Goal: Task Accomplishment & Management: Complete application form

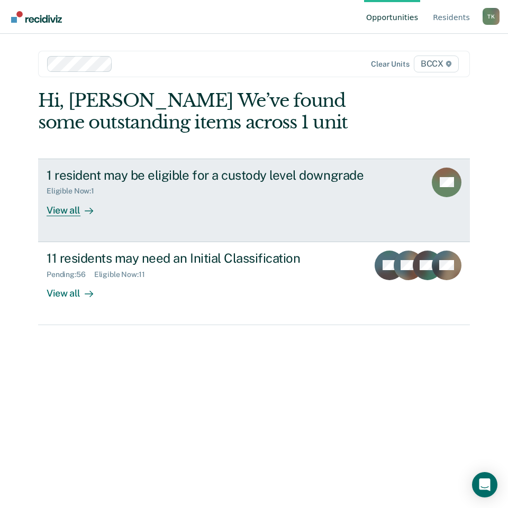
click at [160, 175] on div "1 resident may be eligible for a custody level downgrade" at bounding box center [232, 175] width 370 height 15
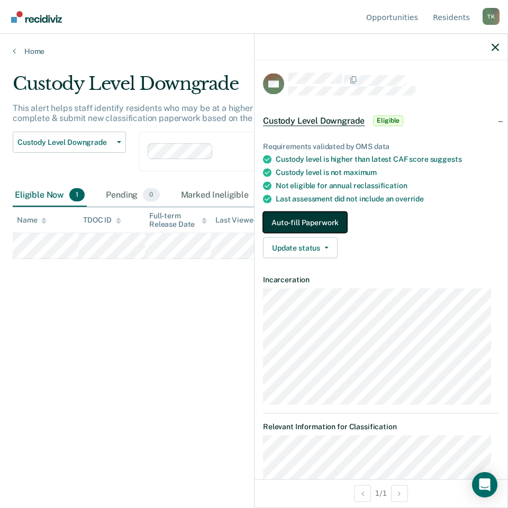
click at [301, 220] on button "Auto-fill Paperwork" at bounding box center [305, 222] width 84 height 21
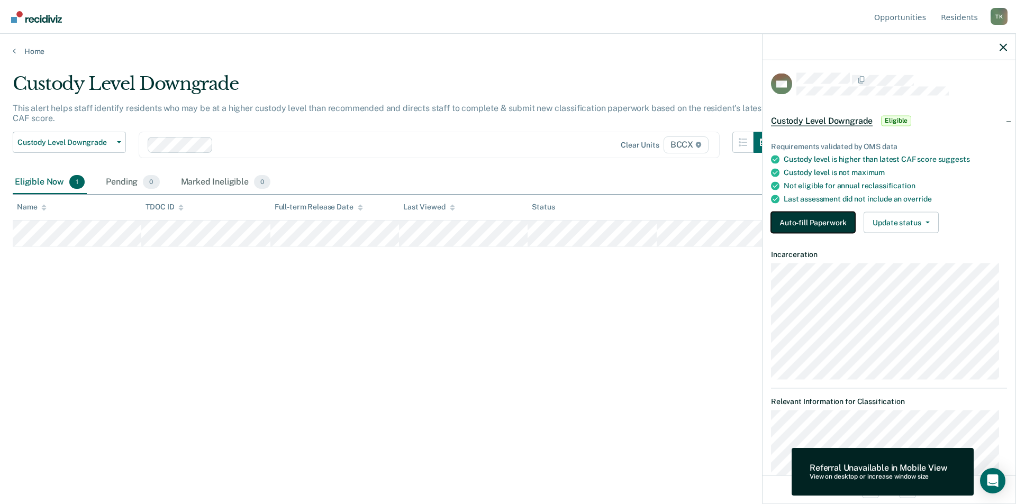
click at [507, 222] on button "Auto-fill Paperwork" at bounding box center [813, 222] width 84 height 21
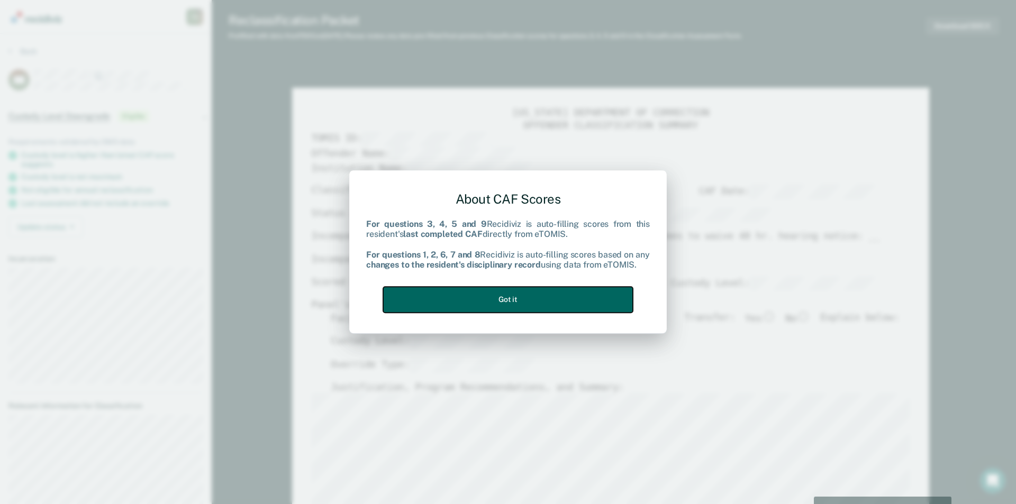
click at [507, 302] on button "Got it" at bounding box center [508, 300] width 250 height 26
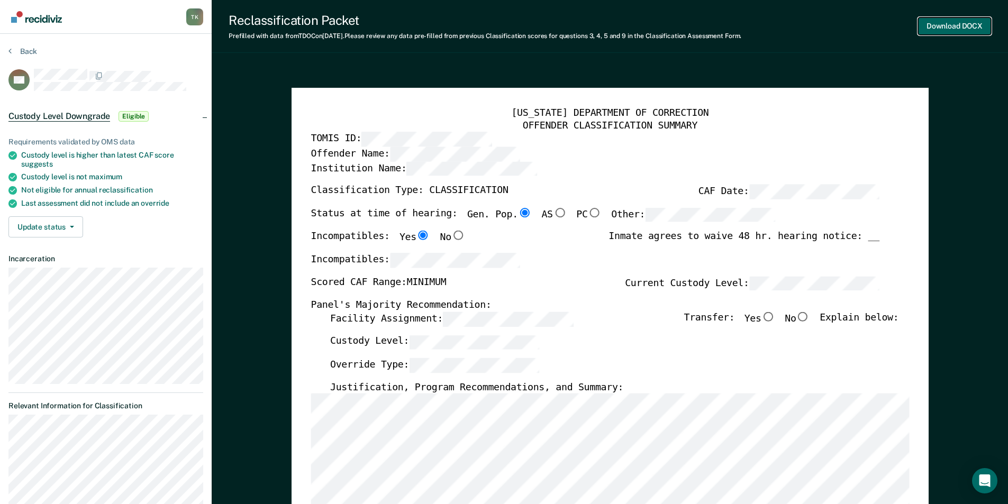
click at [507, 29] on button "Download DOCX" at bounding box center [954, 25] width 73 height 17
type textarea "x"
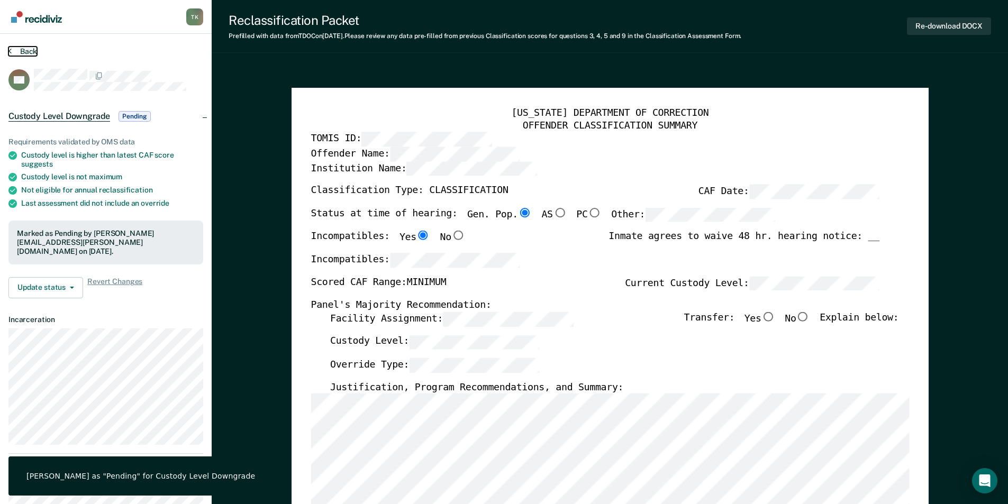
click at [22, 51] on button "Back" at bounding box center [22, 52] width 29 height 10
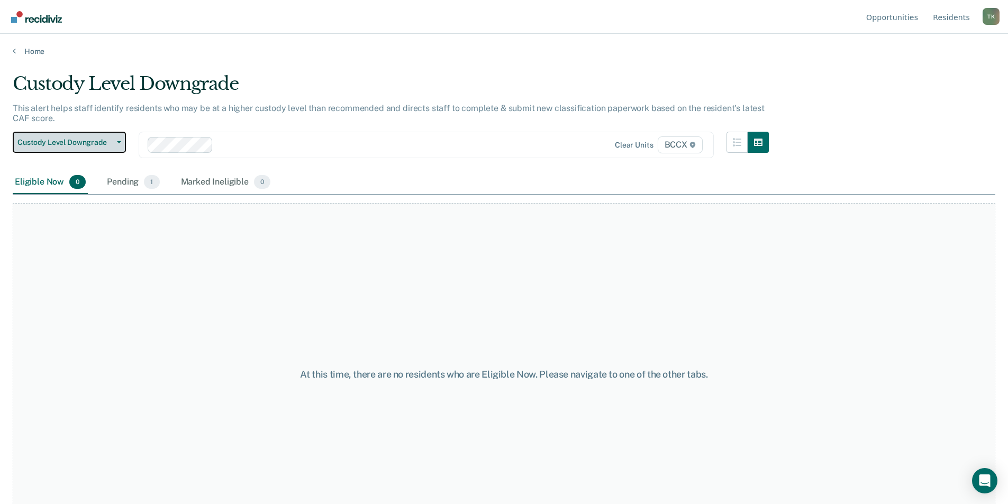
click at [91, 138] on span "Custody Level Downgrade" at bounding box center [64, 142] width 95 height 9
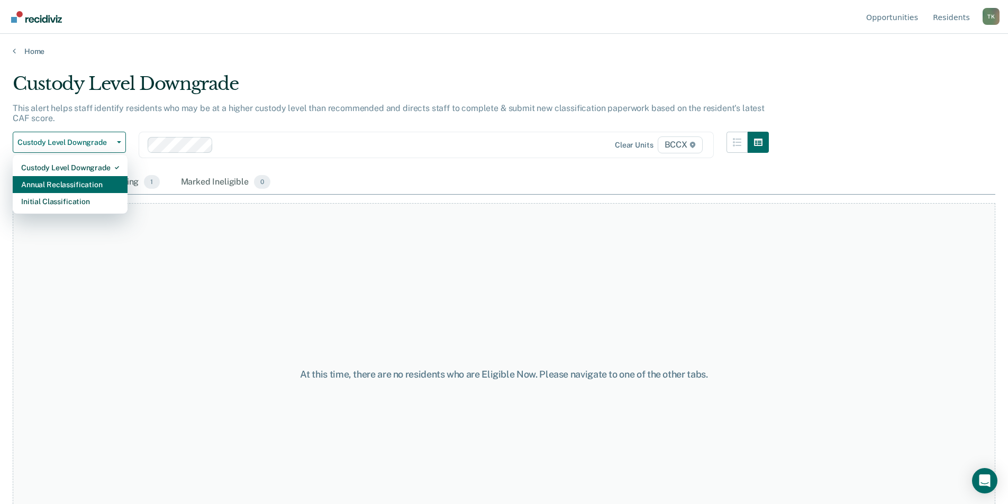
click at [63, 180] on div "Annual Reclassification" at bounding box center [70, 184] width 98 height 17
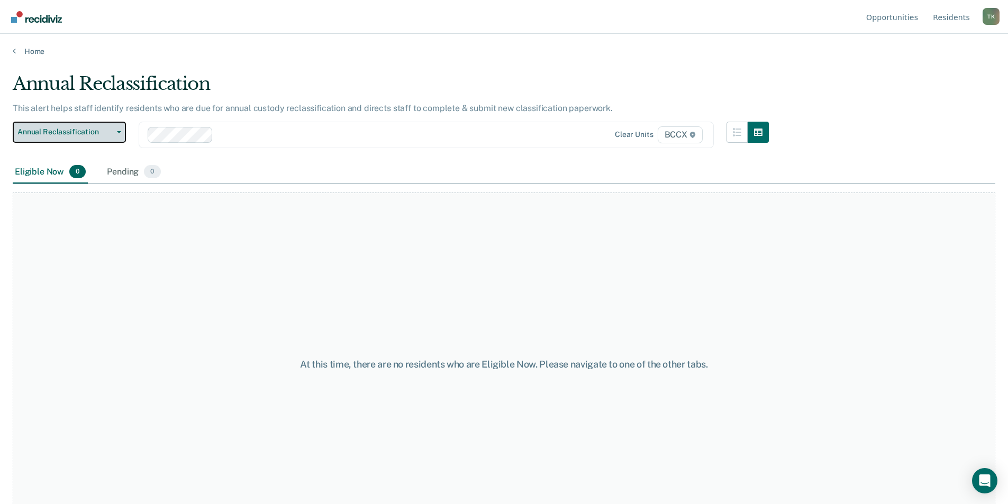
click at [84, 132] on span "Annual Reclassification" at bounding box center [64, 132] width 95 height 9
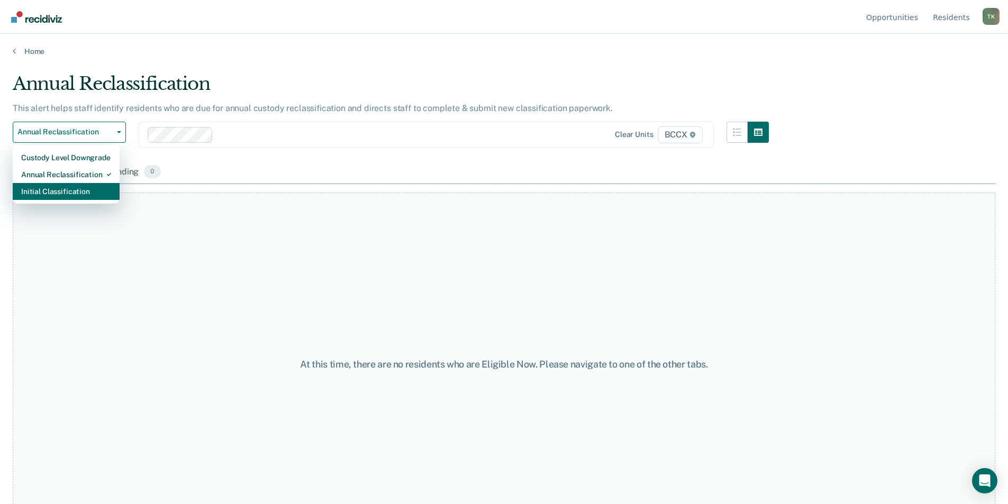
click at [57, 190] on div "Initial Classification" at bounding box center [66, 191] width 90 height 17
